Goal: Transaction & Acquisition: Purchase product/service

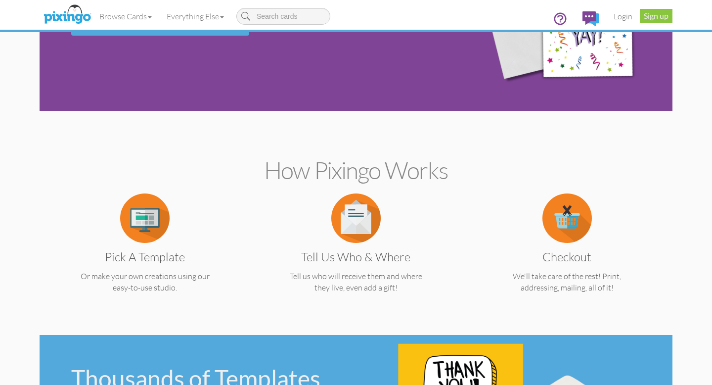
scroll to position [111, 0]
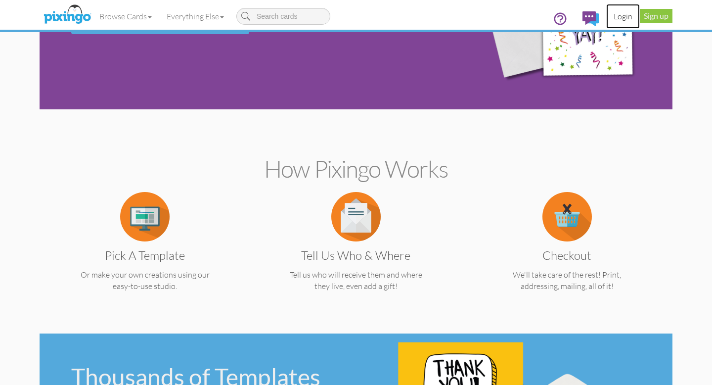
click at [626, 17] on link "Login" at bounding box center [624, 16] width 34 height 25
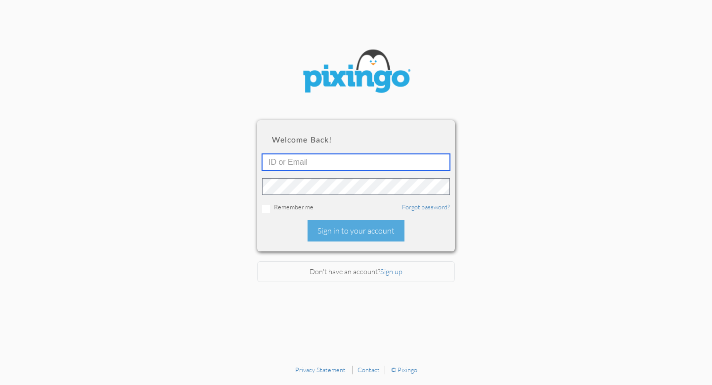
type input "[EMAIL_ADDRESS][DOMAIN_NAME]"
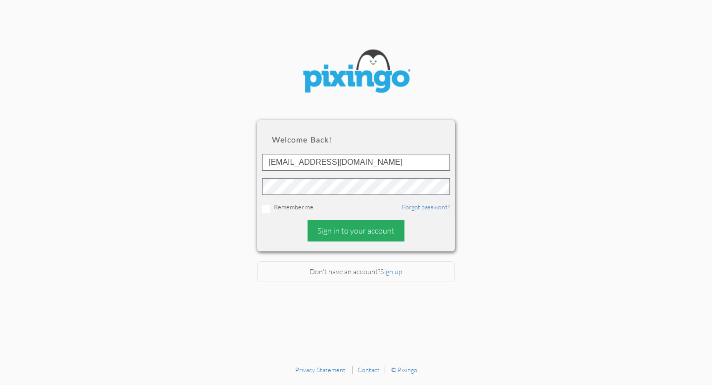
click at [364, 226] on div "Sign in to your account" at bounding box center [356, 230] width 97 height 21
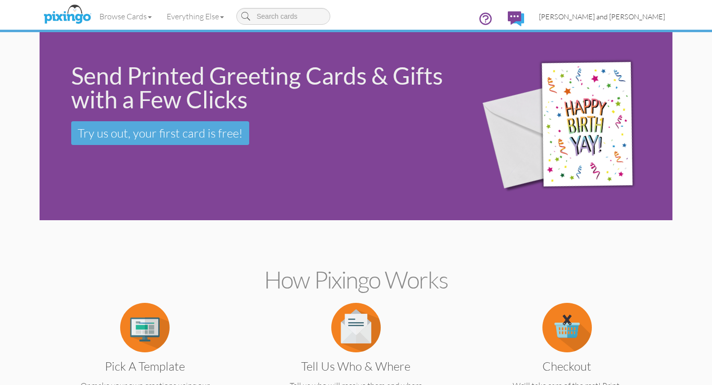
scroll to position [0, 0]
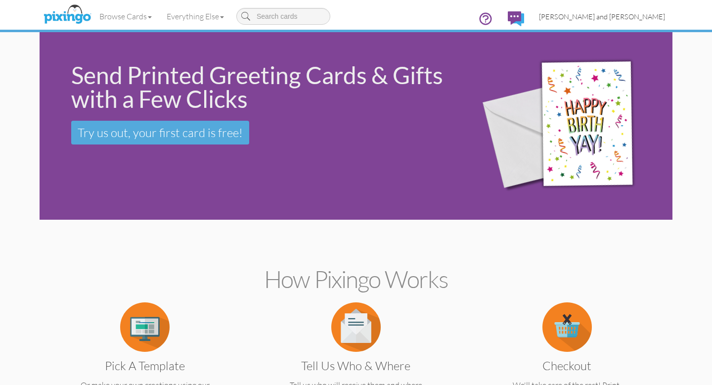
click at [638, 16] on span "[PERSON_NAME] and [PERSON_NAME]" at bounding box center [602, 16] width 126 height 8
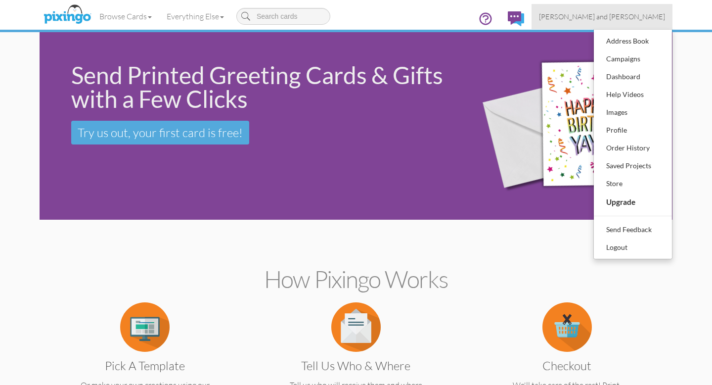
scroll to position [0, 0]
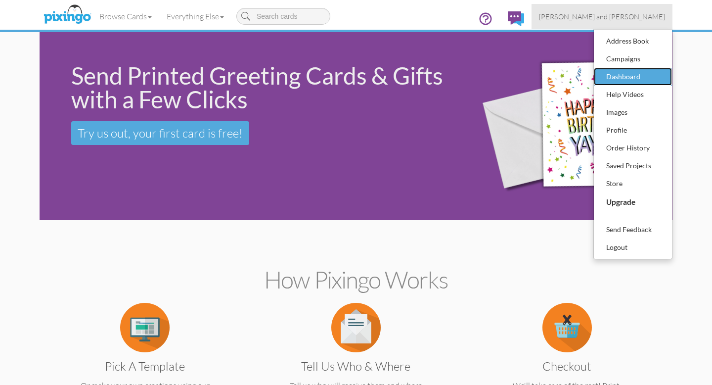
click at [628, 76] on div "Dashboard" at bounding box center [633, 76] width 58 height 15
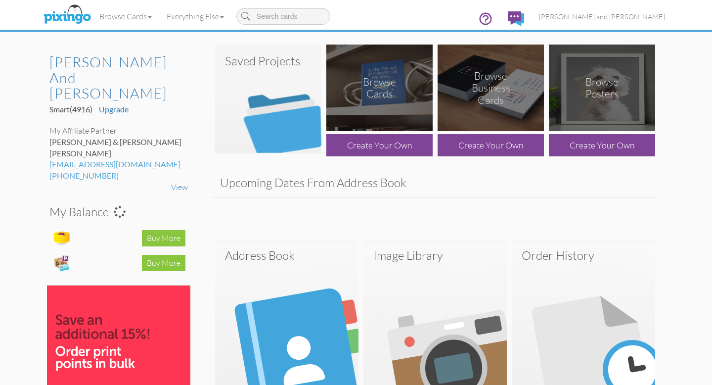
click at [280, 119] on img at bounding box center [268, 99] width 106 height 109
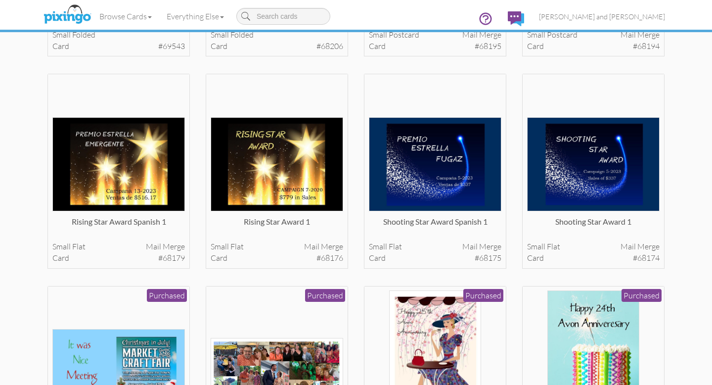
scroll to position [662, 0]
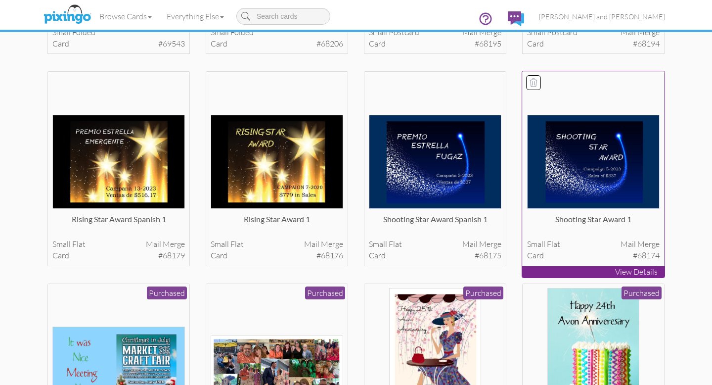
click at [584, 154] on img at bounding box center [593, 162] width 133 height 94
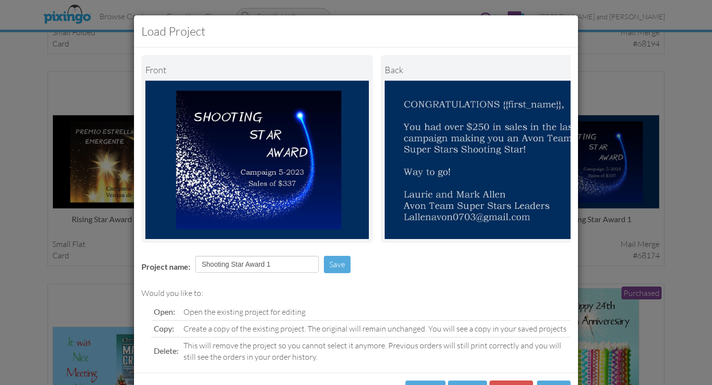
scroll to position [40, 0]
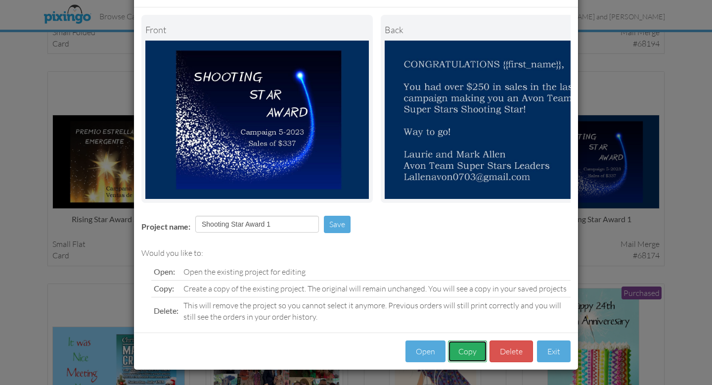
click at [470, 346] on button "Copy" at bounding box center [467, 351] width 39 height 22
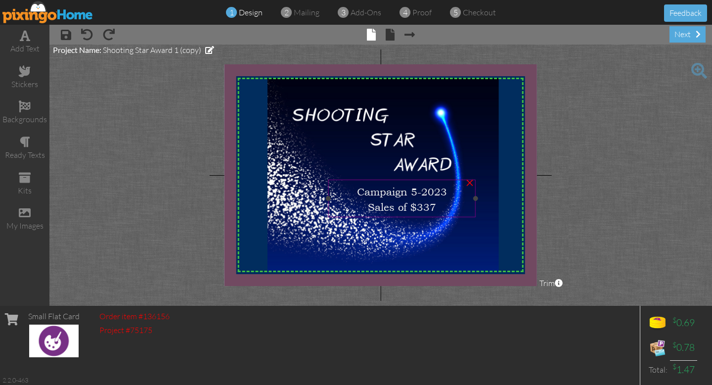
click at [447, 192] on div "Campaign 5-2023" at bounding box center [402, 190] width 141 height 15
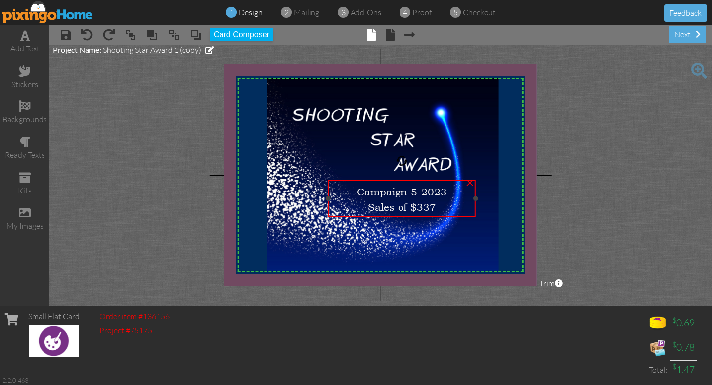
click at [447, 192] on div "Campaign 5-2023" at bounding box center [402, 190] width 141 height 15
click at [447, 191] on div "Campaign 5-2023" at bounding box center [402, 190] width 141 height 15
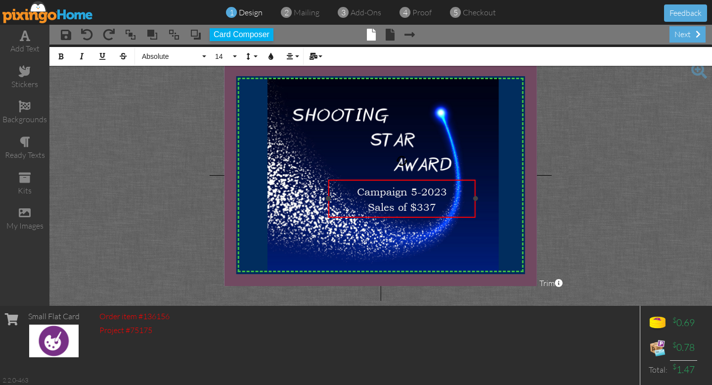
click at [449, 191] on div "Campaign 5-2023" at bounding box center [402, 190] width 141 height 15
click at [436, 205] on div "Sales of $337" at bounding box center [402, 205] width 141 height 15
click at [610, 135] on project-studio-wrapper "X X X X X X X X X X X X X X X X X X X X X X X X X X X X X X X X X X X X X X X X…" at bounding box center [380, 175] width 663 height 261
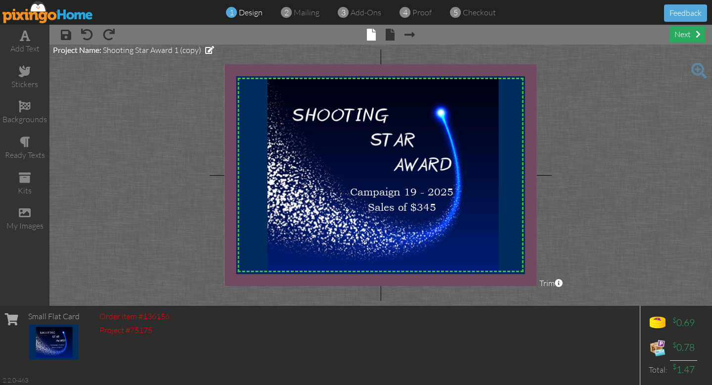
click at [685, 30] on div "next" at bounding box center [688, 34] width 36 height 16
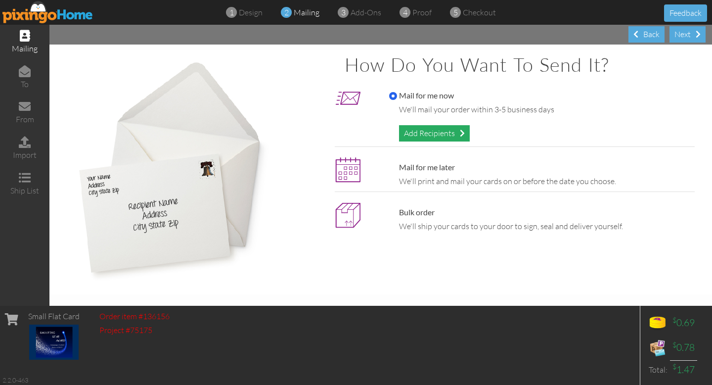
click at [426, 136] on div "Add Recipients" at bounding box center [434, 133] width 71 height 16
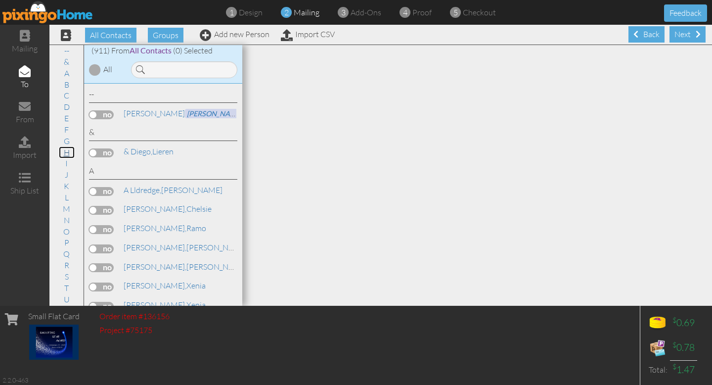
click at [68, 152] on link "H" at bounding box center [67, 152] width 16 height 12
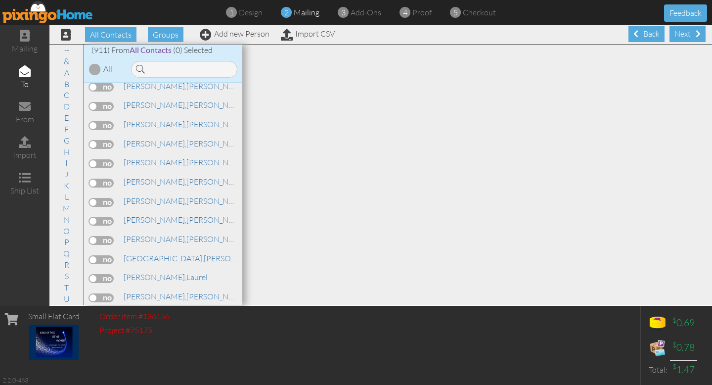
scroll to position [6249, 0]
click at [105, 330] on label at bounding box center [101, 334] width 25 height 9
click at [0, 0] on input "checkbox" at bounding box center [0, 0] width 0 height 0
click at [687, 32] on div "Next" at bounding box center [688, 34] width 36 height 16
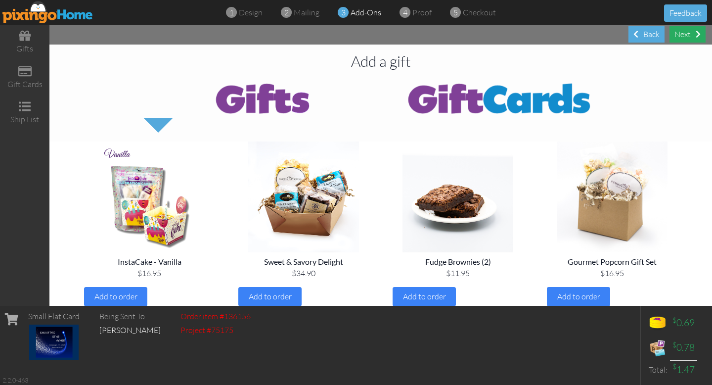
click at [689, 37] on div "Next" at bounding box center [688, 34] width 36 height 16
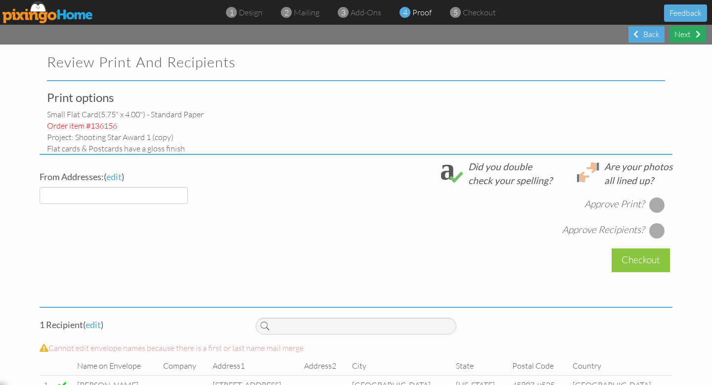
select select "object:4374"
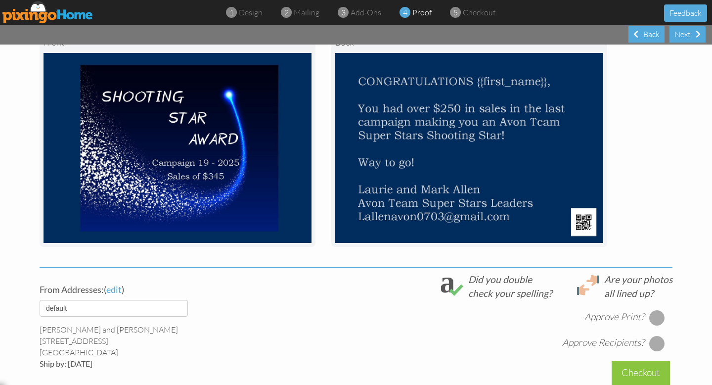
scroll to position [289, 0]
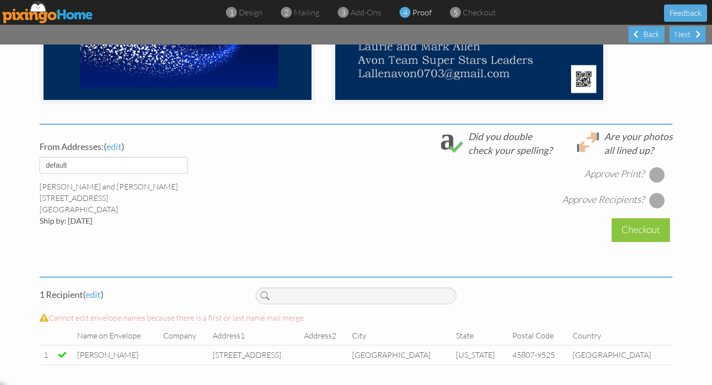
click at [655, 168] on div at bounding box center [658, 175] width 16 height 16
click at [656, 197] on div at bounding box center [658, 200] width 16 height 16
click at [654, 232] on div "Checkout" at bounding box center [641, 229] width 58 height 23
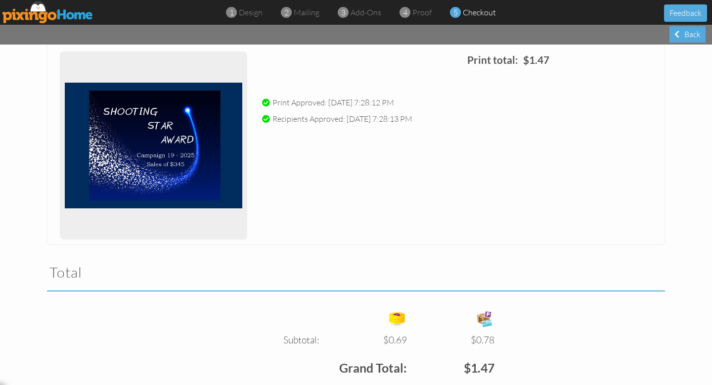
scroll to position [243, 0]
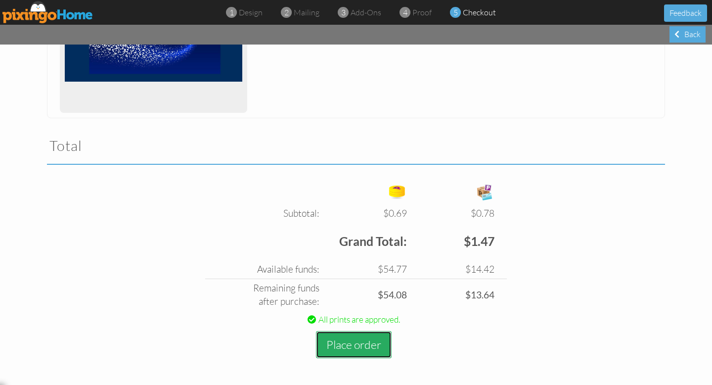
click at [365, 342] on button "Place order" at bounding box center [354, 344] width 76 height 27
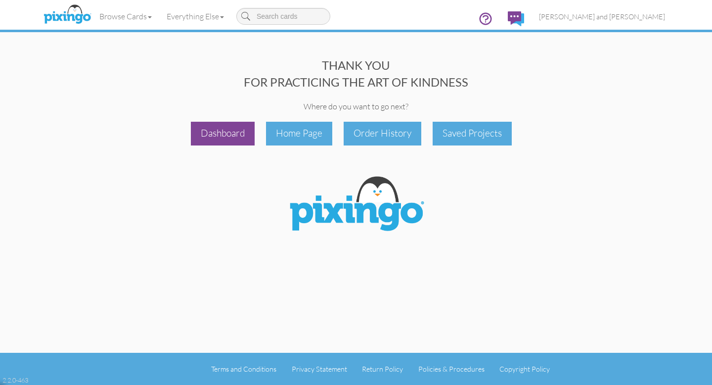
click at [224, 139] on div "Dashboard" at bounding box center [223, 133] width 64 height 23
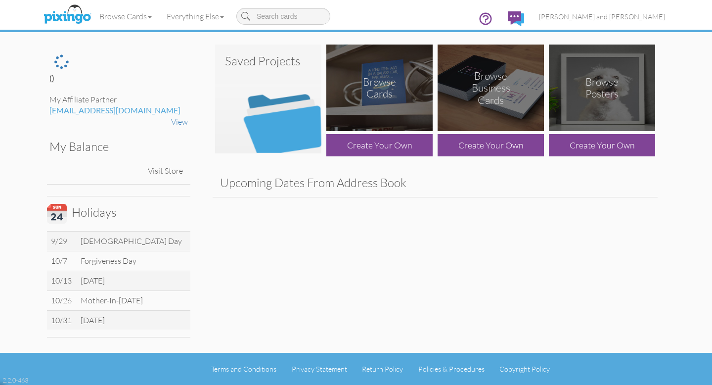
click at [293, 120] on img at bounding box center [268, 99] width 106 height 109
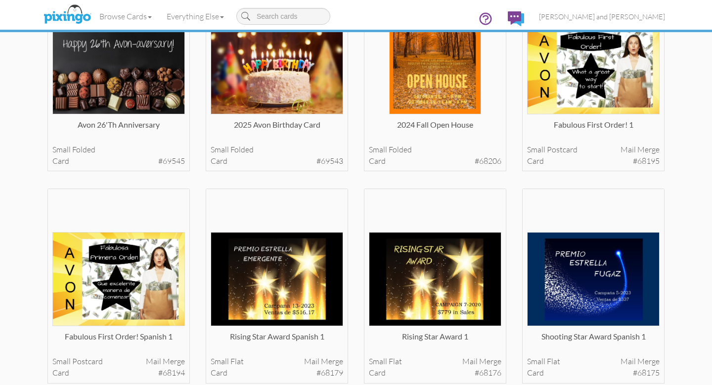
scroll to position [552, 0]
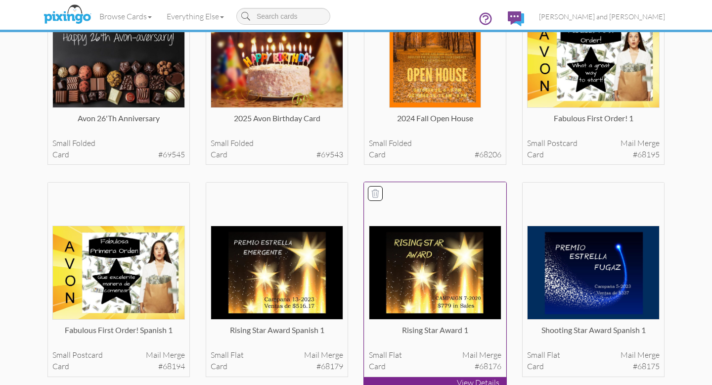
click at [408, 254] on img at bounding box center [435, 273] width 133 height 94
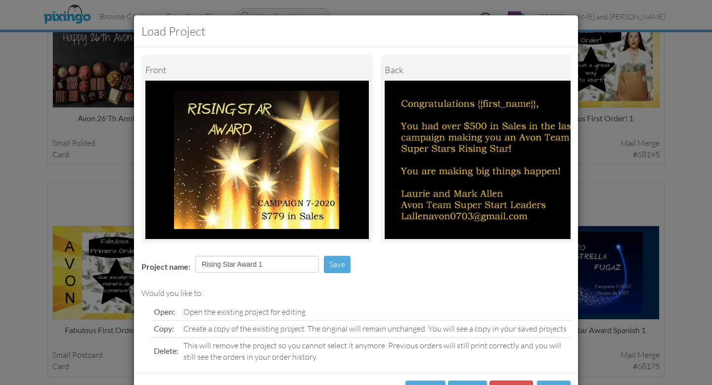
scroll to position [40, 0]
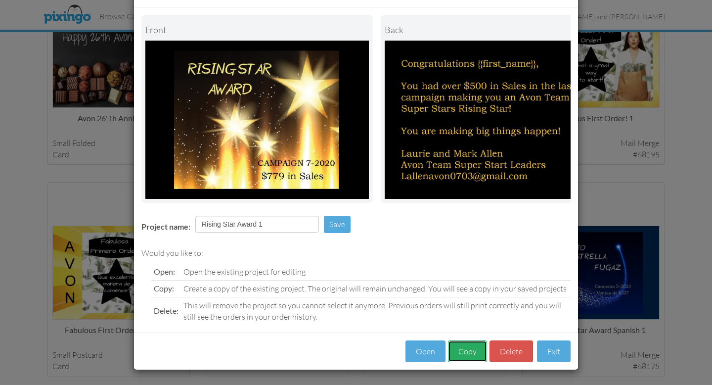
click at [463, 350] on button "Copy" at bounding box center [467, 351] width 39 height 22
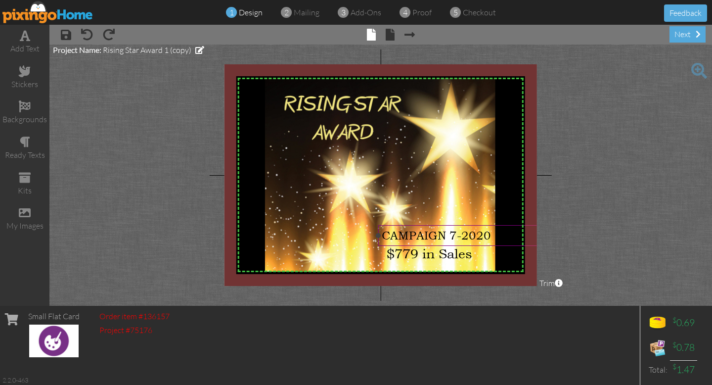
click at [490, 236] on div "CAMPAIGN 7-2020" at bounding box center [472, 235] width 181 height 13
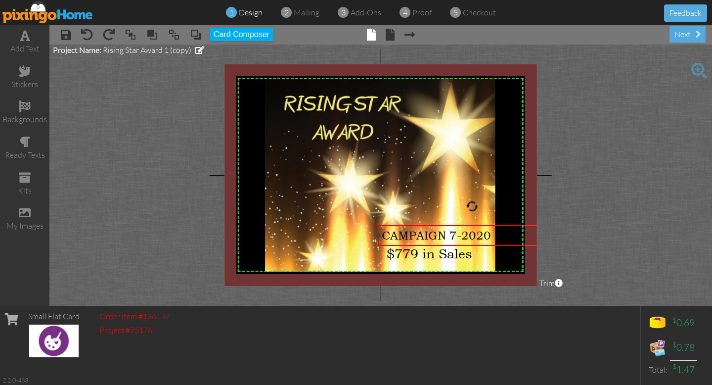
click at [490, 236] on div "CAMPAIGN 7-2020" at bounding box center [472, 235] width 181 height 13
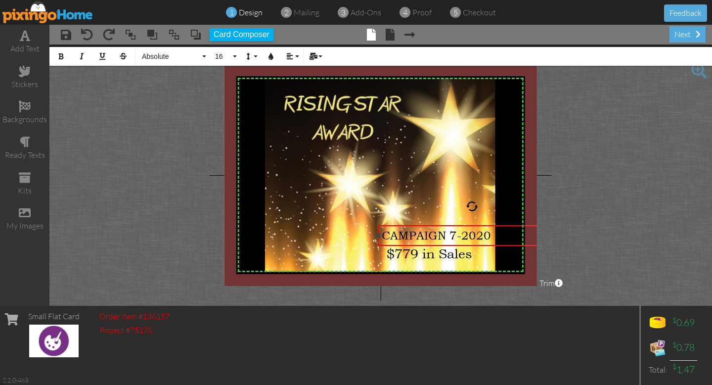
click at [490, 236] on div "CAMPAIGN 7-2020" at bounding box center [472, 235] width 181 height 13
click at [369, 232] on div "CAMPAIGN 7- 2025 ×" at bounding box center [467, 235] width 198 height 21
click at [445, 235] on span "CAMPAIGN 7- 2025" at bounding box center [428, 235] width 113 height 13
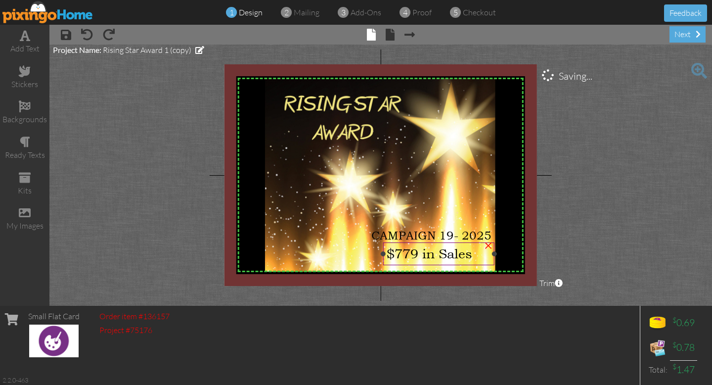
click at [420, 253] on span "$779 in Sales" at bounding box center [430, 253] width 86 height 15
click at [572, 155] on project-studio-wrapper "X X X X X X X X X X X X X X X X X X X X X X X X X X X X X X X X X X X X X X X X…" at bounding box center [380, 175] width 663 height 261
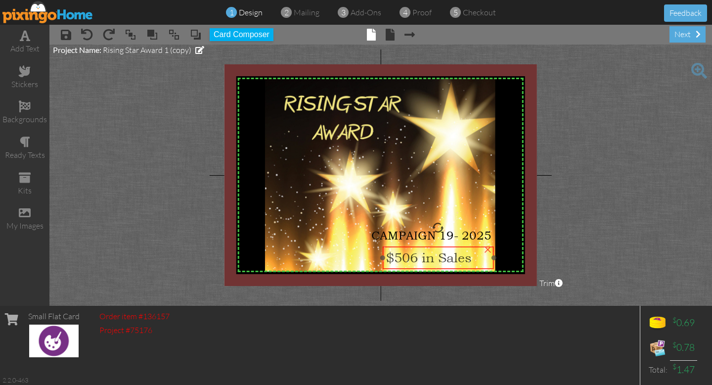
click at [473, 260] on div "$506 in Sales" at bounding box center [438, 257] width 104 height 15
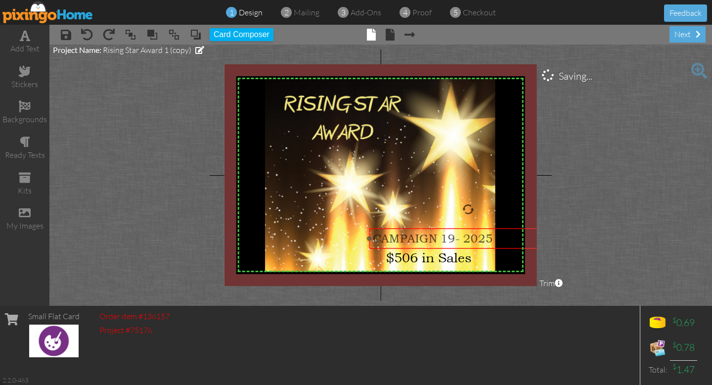
click at [475, 236] on span "CAMPAIGN 19- 2025" at bounding box center [433, 238] width 120 height 13
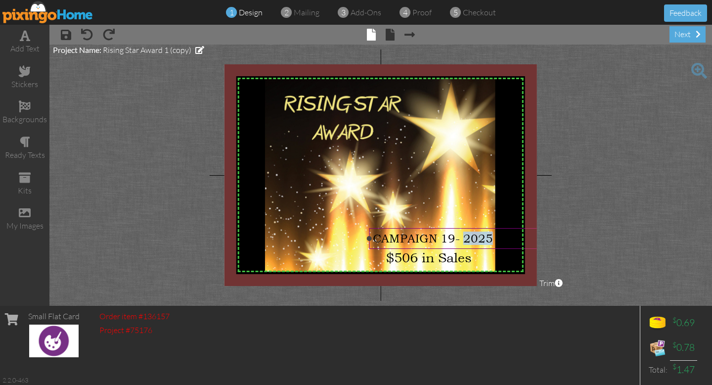
click at [466, 237] on span "CAMPAIGN 19- 2025" at bounding box center [433, 238] width 120 height 13
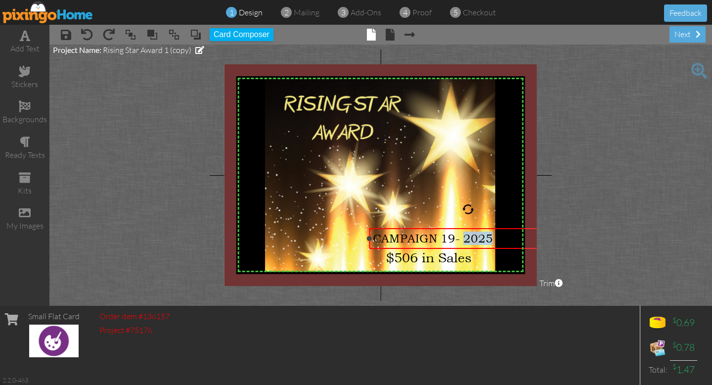
click at [466, 237] on span "CAMPAIGN 19- 2025" at bounding box center [433, 238] width 120 height 13
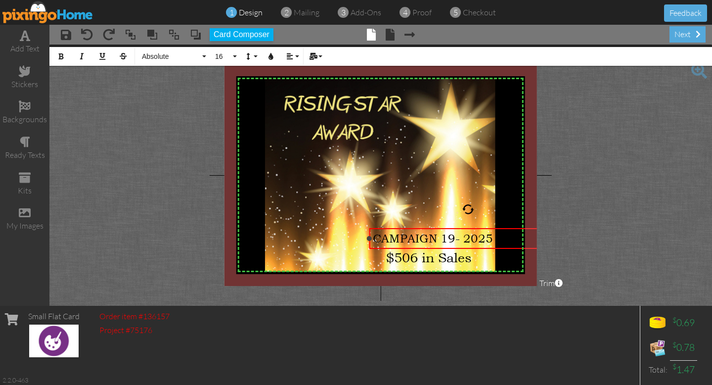
click at [464, 238] on span "CAMPAIGN 19- 2025" at bounding box center [433, 238] width 120 height 13
click at [581, 170] on project-studio-wrapper "X X X X X X X X X X X X X X X X X X X X X X X X X X X X X X X X X X X X X X X X…" at bounding box center [380, 175] width 663 height 261
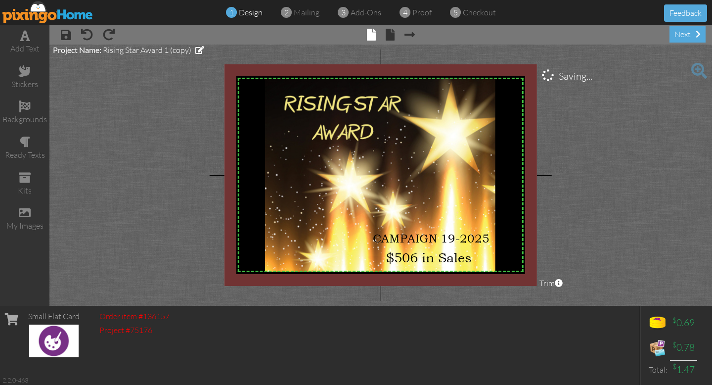
click at [628, 151] on project-studio-wrapper "X X X X X X X X X X X X X X X X X X X X X X X X X X X X X X X X X X X X X X X X…" at bounding box center [380, 175] width 663 height 261
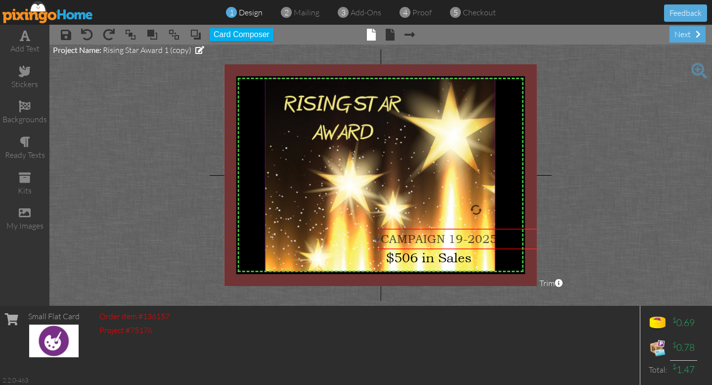
drag, startPoint x: 414, startPoint y: 240, endPoint x: 481, endPoint y: 224, distance: 69.4
click at [422, 241] on span "CAMPAIGN 19-2025" at bounding box center [439, 239] width 117 height 13
click at [609, 160] on project-studio-wrapper "X X X X X X X X X X X X X X X X X X X X X X X X X X X X X X X X X X X X X X X X…" at bounding box center [380, 175] width 663 height 261
drag, startPoint x: 482, startPoint y: 239, endPoint x: 536, endPoint y: 226, distance: 55.4
click at [479, 239] on span "CAMPAIGN 19-2025" at bounding box center [435, 239] width 117 height 13
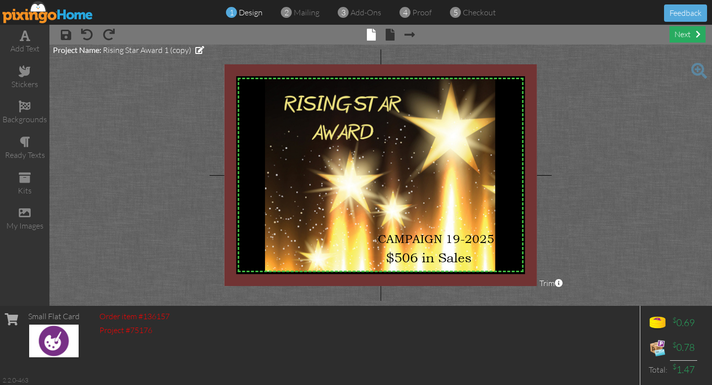
click at [689, 32] on div "next" at bounding box center [688, 34] width 36 height 16
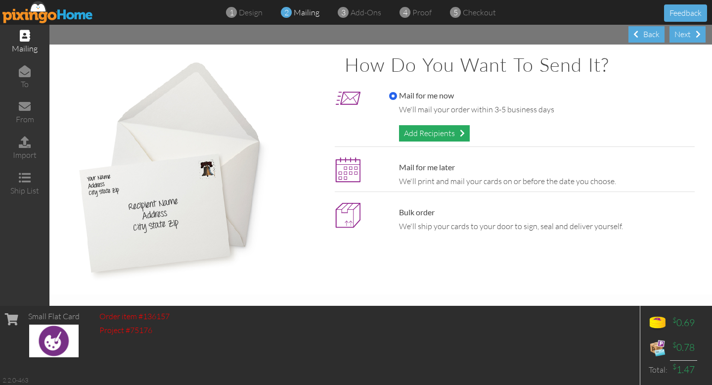
click at [449, 134] on div "Add Recipients" at bounding box center [434, 133] width 71 height 16
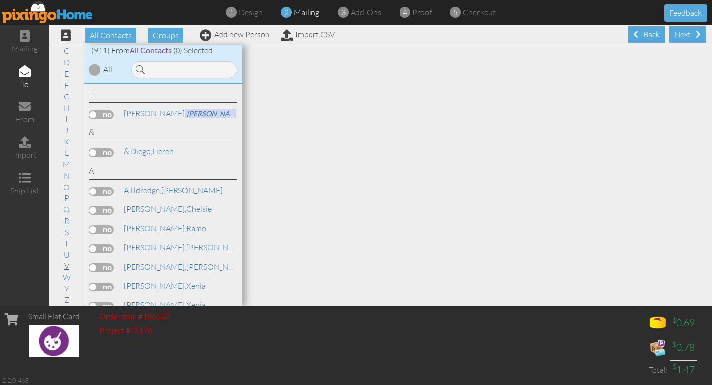
scroll to position [44, 0]
click at [66, 278] on link "W" at bounding box center [67, 278] width 18 height 12
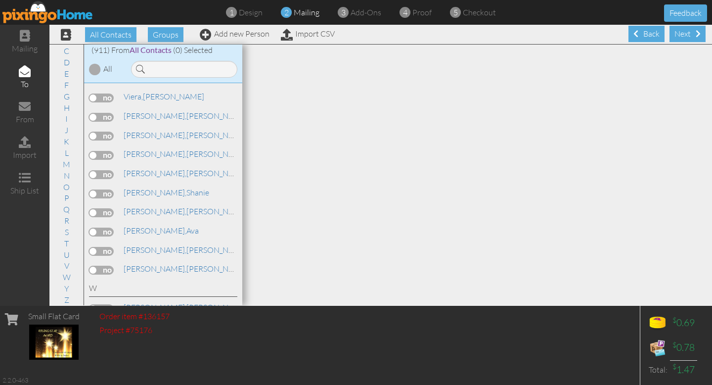
click at [0, 0] on input "checkbox" at bounding box center [0, 0] width 0 height 0
click at [687, 34] on div "Next" at bounding box center [688, 34] width 36 height 16
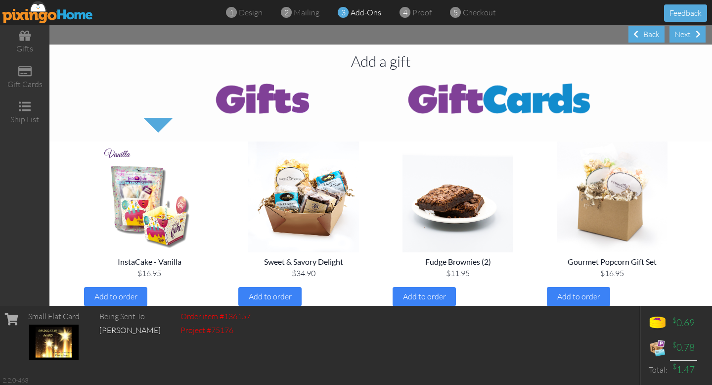
click at [687, 34] on div "Next" at bounding box center [688, 34] width 36 height 16
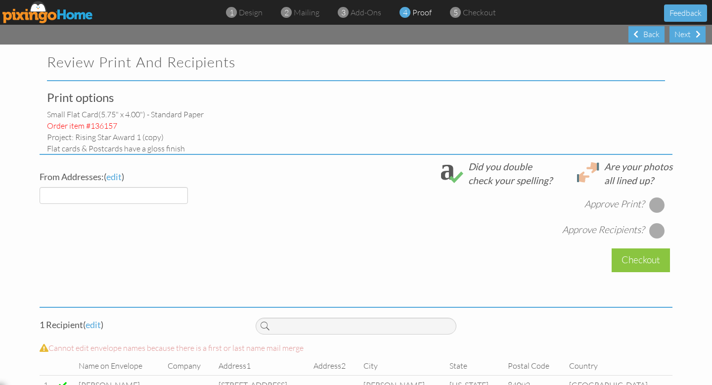
select select "object:7310"
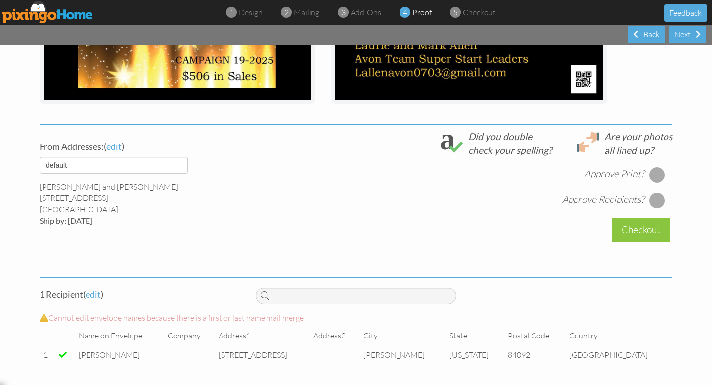
scroll to position [285, 0]
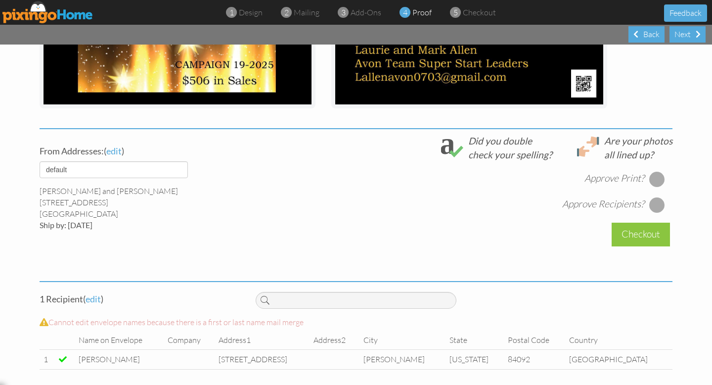
click at [658, 177] on div at bounding box center [658, 179] width 16 height 16
click at [659, 200] on div at bounding box center [658, 205] width 16 height 16
click at [649, 229] on div "Checkout" at bounding box center [641, 234] width 58 height 23
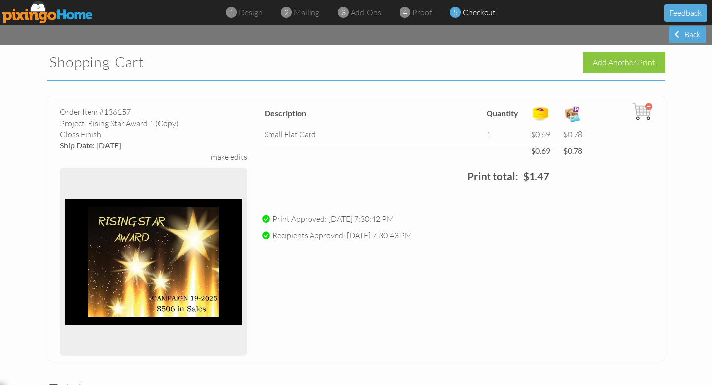
scroll to position [243, 0]
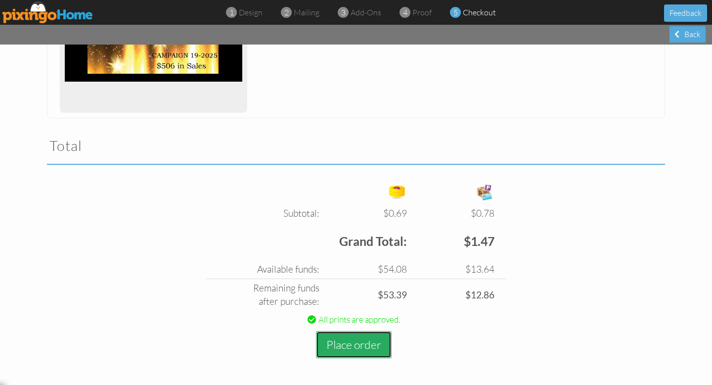
click at [362, 341] on button "Place order" at bounding box center [354, 344] width 76 height 27
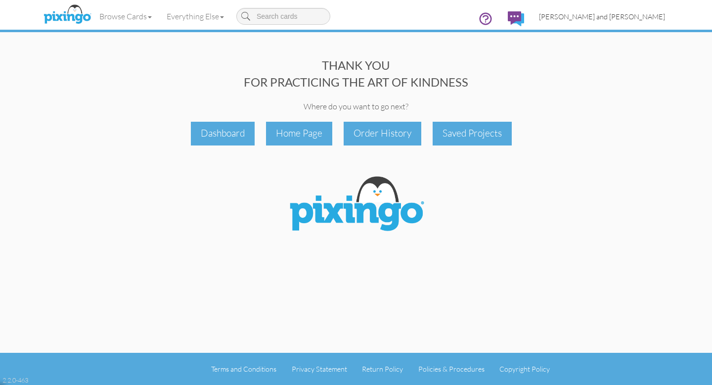
click at [641, 17] on span "[PERSON_NAME] and [PERSON_NAME]" at bounding box center [602, 16] width 126 height 8
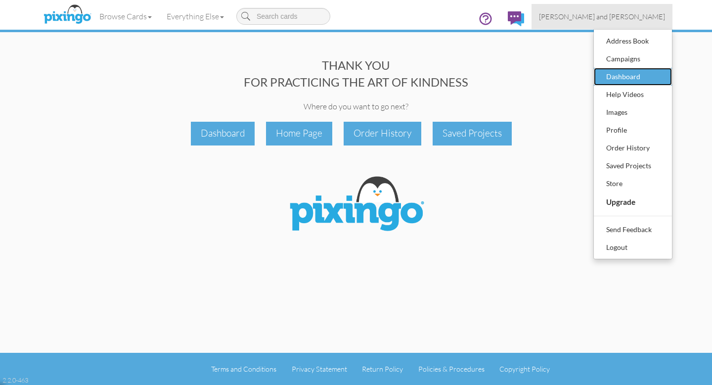
click at [624, 73] on div "Dashboard" at bounding box center [633, 76] width 58 height 15
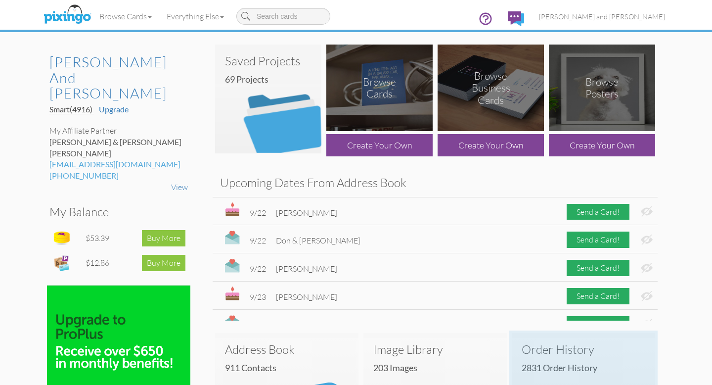
click at [557, 350] on h3 "Order History" at bounding box center [584, 349] width 124 height 13
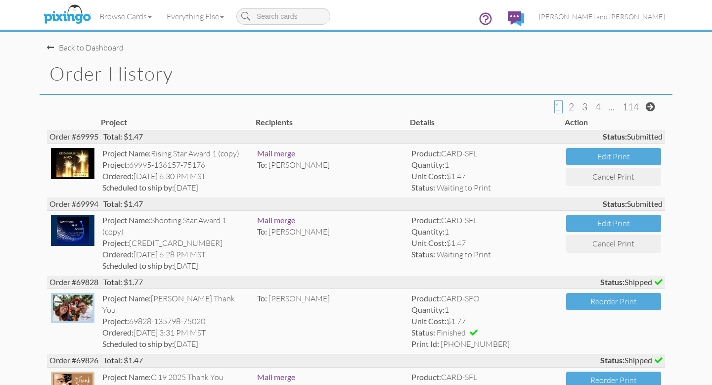
click at [104, 49] on div "Back to Dashboard" at bounding box center [85, 47] width 77 height 11
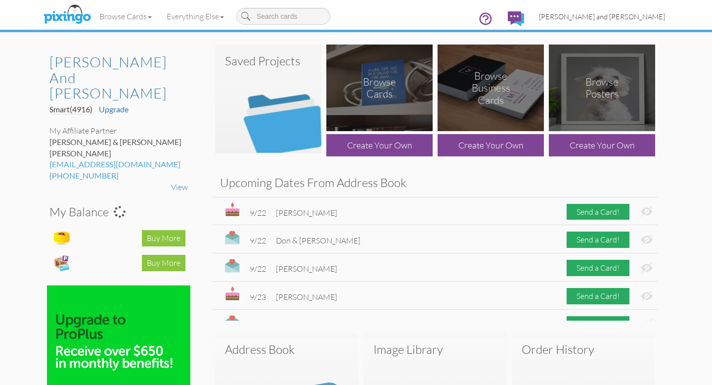
click at [631, 15] on span "[PERSON_NAME] and [PERSON_NAME]" at bounding box center [602, 16] width 126 height 8
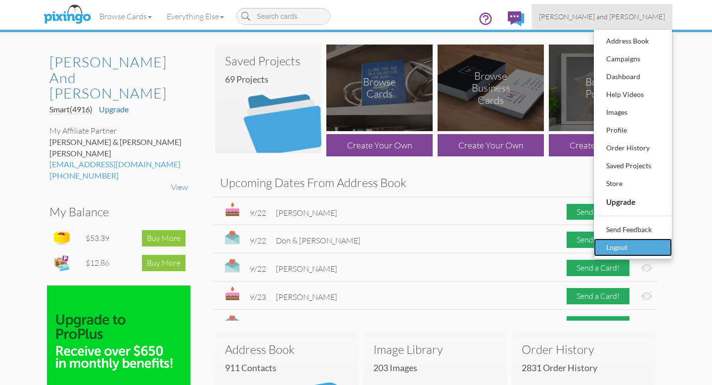
click at [625, 249] on div "Logout" at bounding box center [633, 247] width 58 height 15
